Goal: Task Accomplishment & Management: Manage account settings

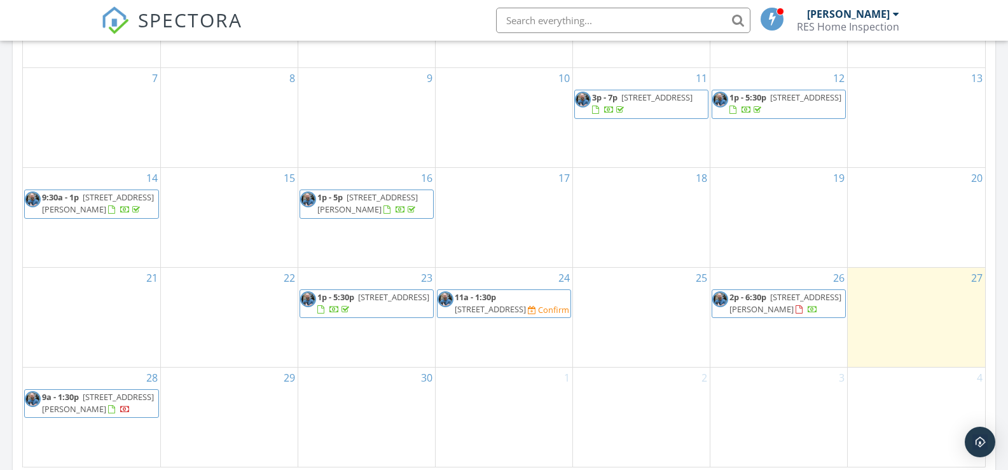
scroll to position [1177, 1028]
click at [767, 294] on span "908 Poplar Hill Rd 1, Unadilla 13849" at bounding box center [785, 303] width 112 height 24
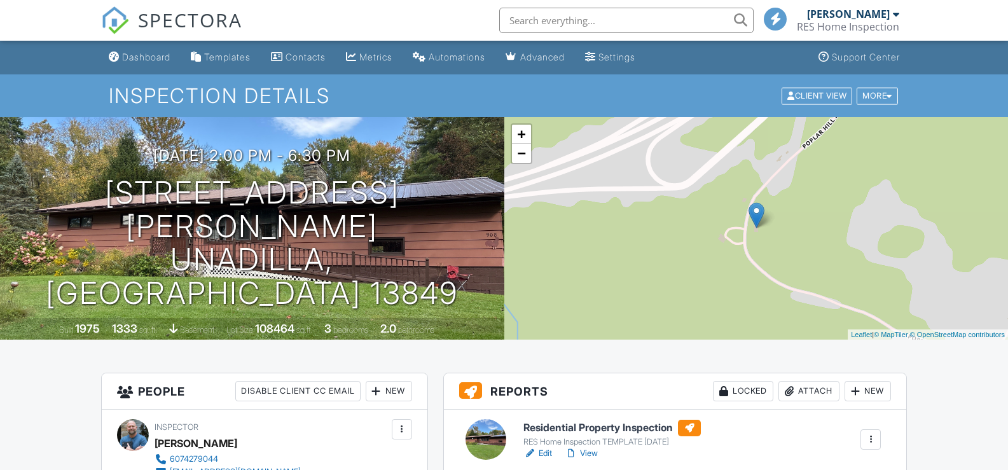
scroll to position [254, 0]
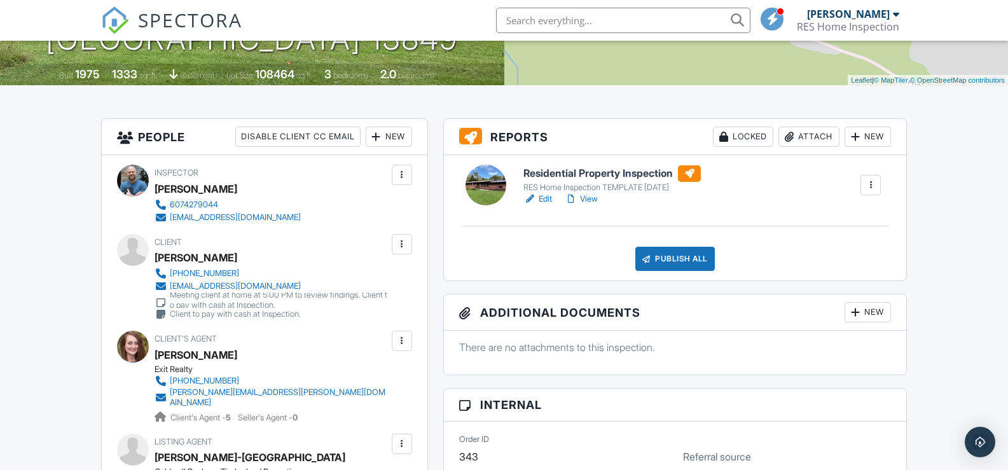
click at [588, 197] on link "View" at bounding box center [581, 199] width 33 height 13
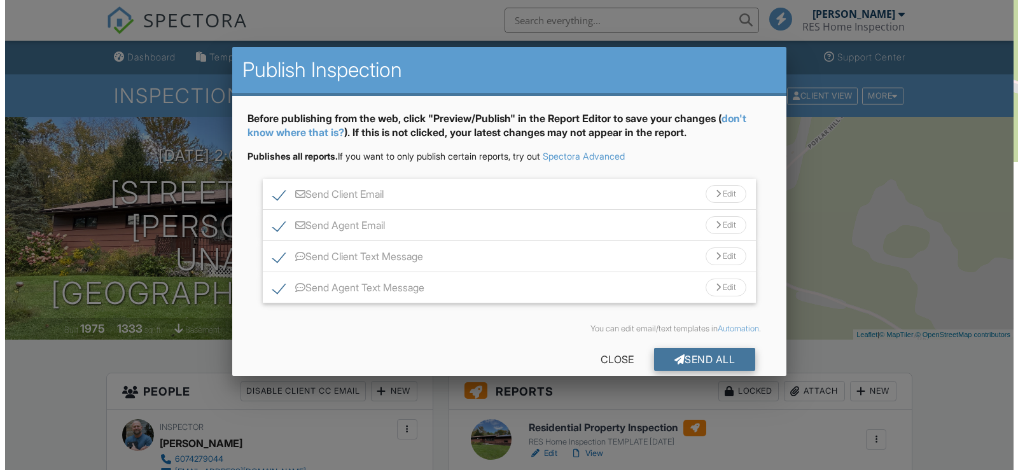
scroll to position [252, 0]
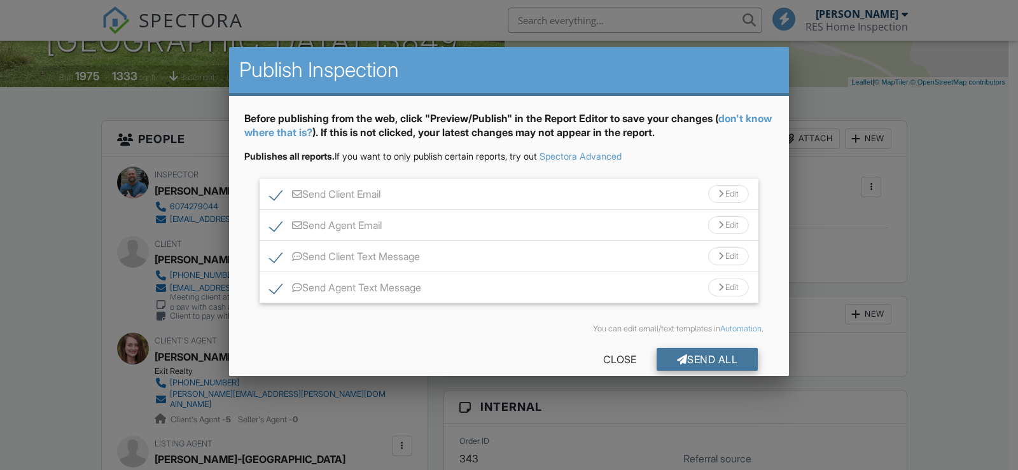
click at [694, 359] on div "Send All" at bounding box center [707, 359] width 102 height 23
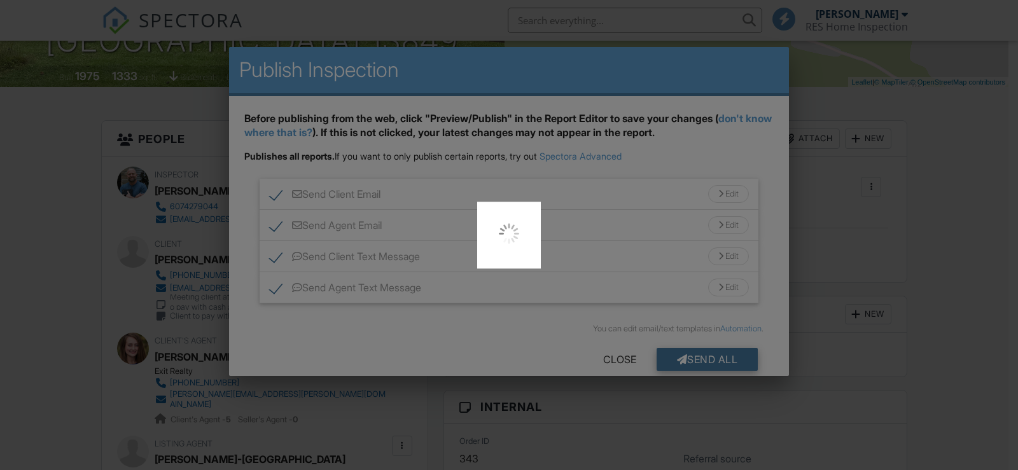
scroll to position [254, 0]
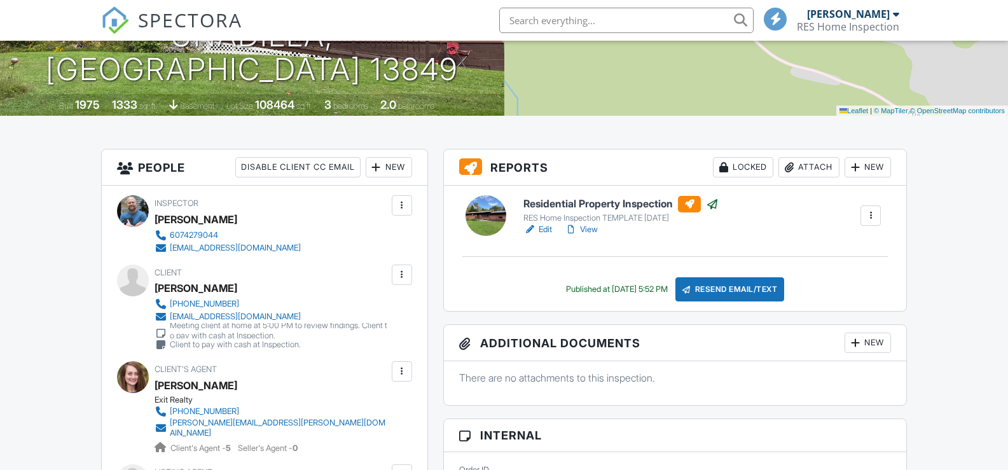
scroll to position [254, 0]
